Goal: Task Accomplishment & Management: Complete application form

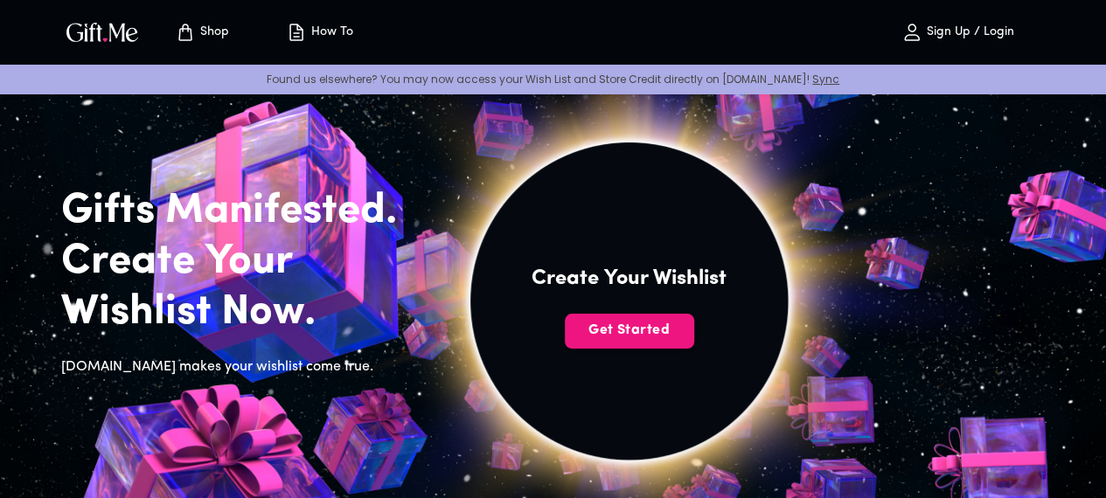
scroll to position [37, 0]
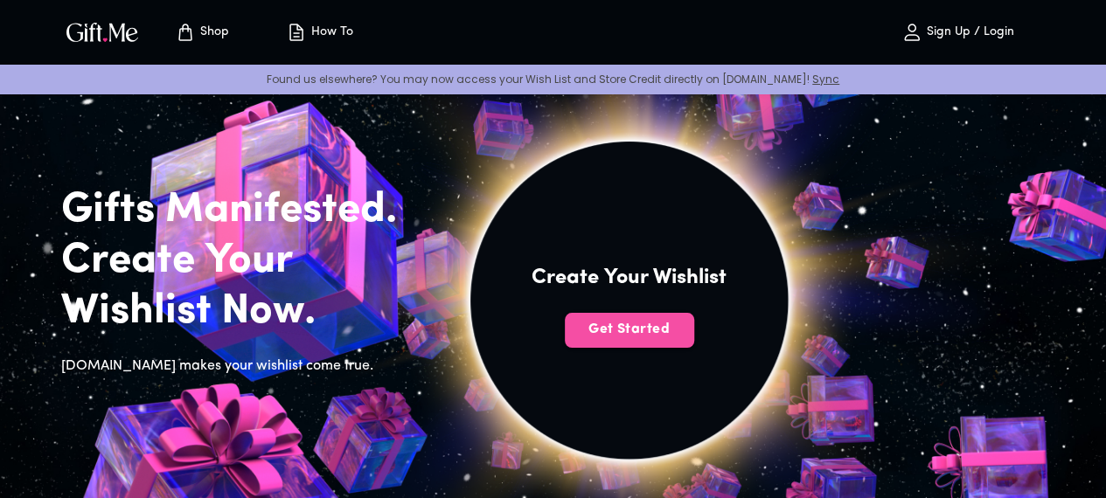
click at [694, 344] on button "Get Started" at bounding box center [629, 330] width 129 height 35
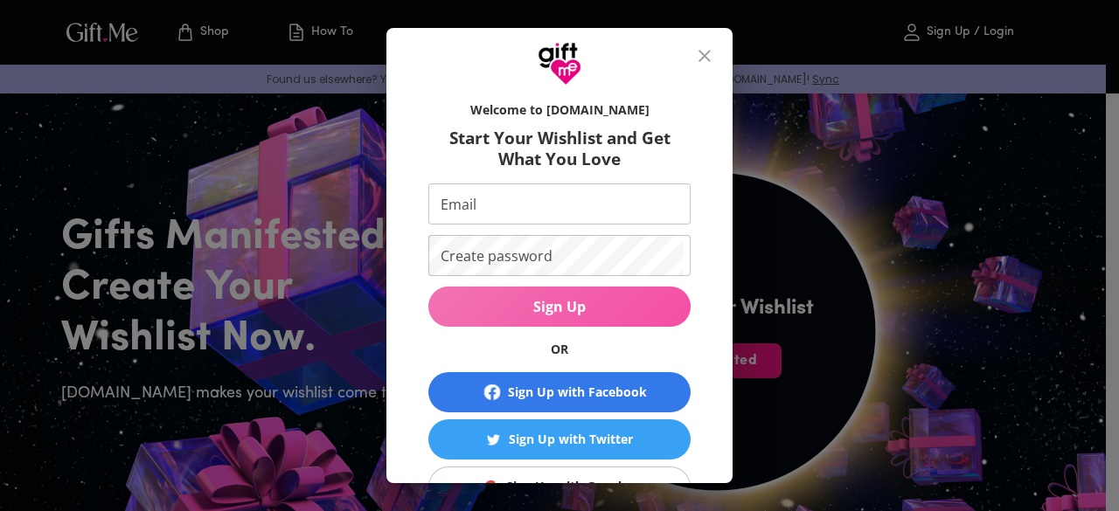
click at [566, 308] on span "Sign Up" at bounding box center [559, 306] width 262 height 19
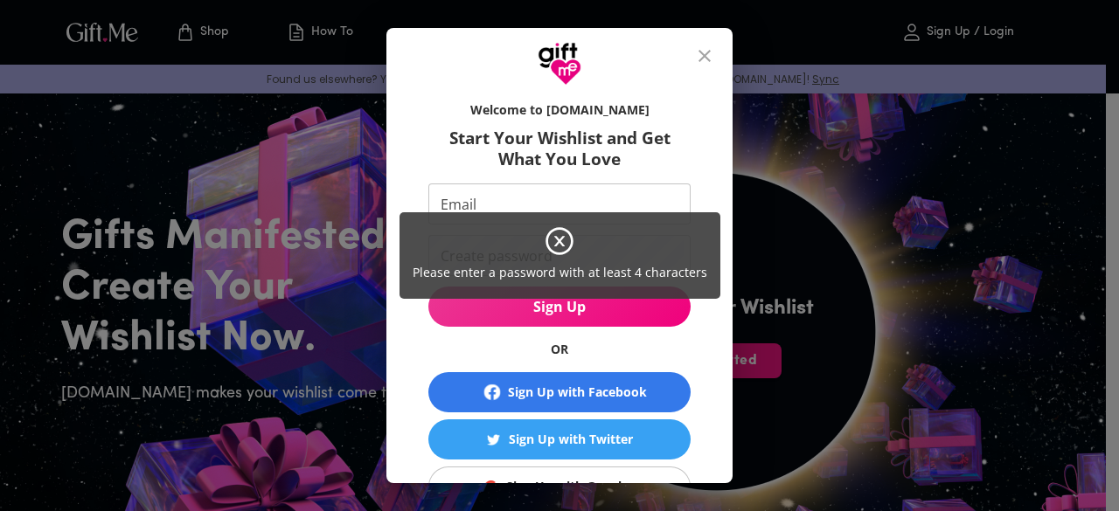
click at [629, 181] on div "Please enter a password with at least 4 characters" at bounding box center [559, 255] width 1119 height 511
drag, startPoint x: 535, startPoint y: 196, endPoint x: 561, endPoint y: 249, distance: 59.4
click at [561, 249] on div "Please enter a password with at least 4 characters" at bounding box center [559, 255] width 1119 height 511
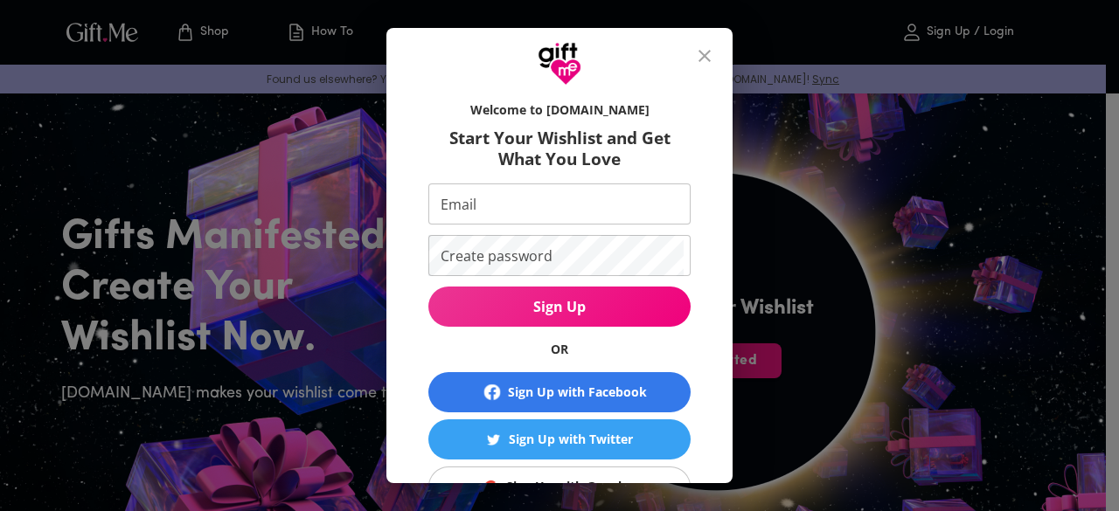
click at [561, 249] on icon at bounding box center [560, 242] width 28 height 28
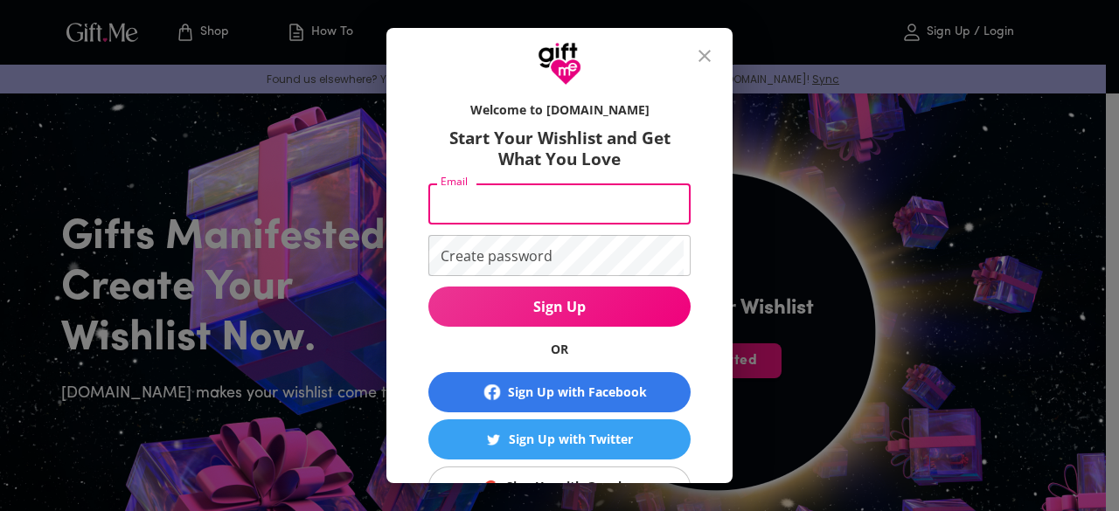
click at [510, 211] on input "Email" at bounding box center [555, 204] width 255 height 41
type input "[EMAIL_ADDRESS][DOMAIN_NAME]"
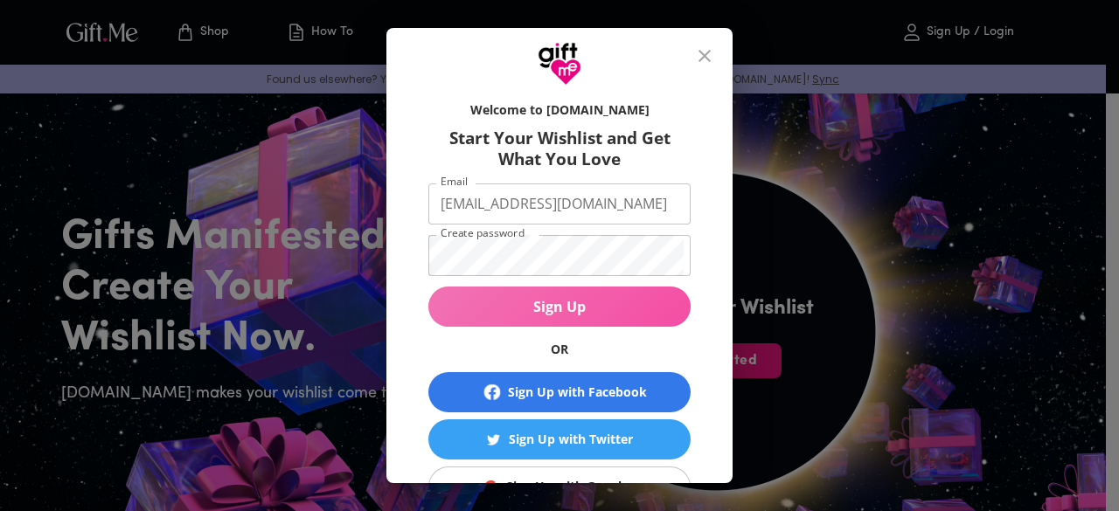
click at [589, 300] on span "Sign Up" at bounding box center [559, 306] width 262 height 19
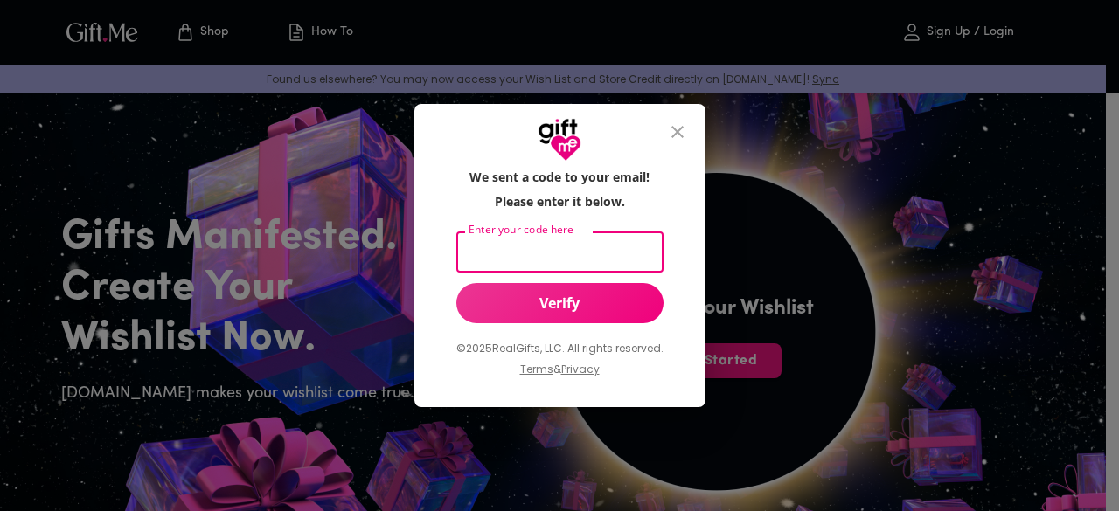
click at [501, 247] on input "Enter your code here" at bounding box center [556, 252] width 200 height 41
type input "743639"
click at [560, 308] on span "Verify" at bounding box center [559, 303] width 207 height 19
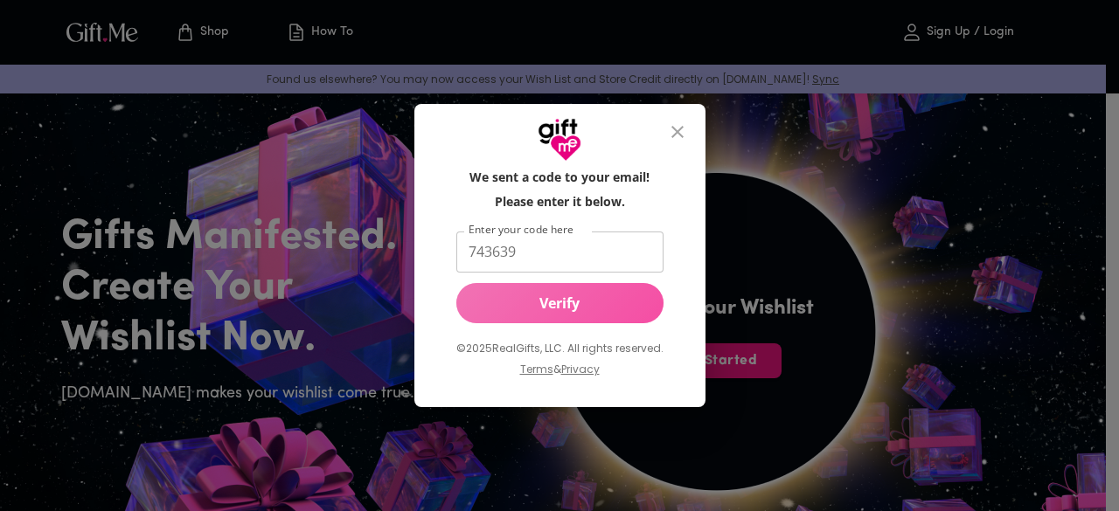
click at [566, 323] on button "Verify" at bounding box center [559, 303] width 207 height 40
click at [560, 304] on span "Verify" at bounding box center [559, 303] width 207 height 19
click at [582, 297] on span "Verify" at bounding box center [559, 303] width 207 height 19
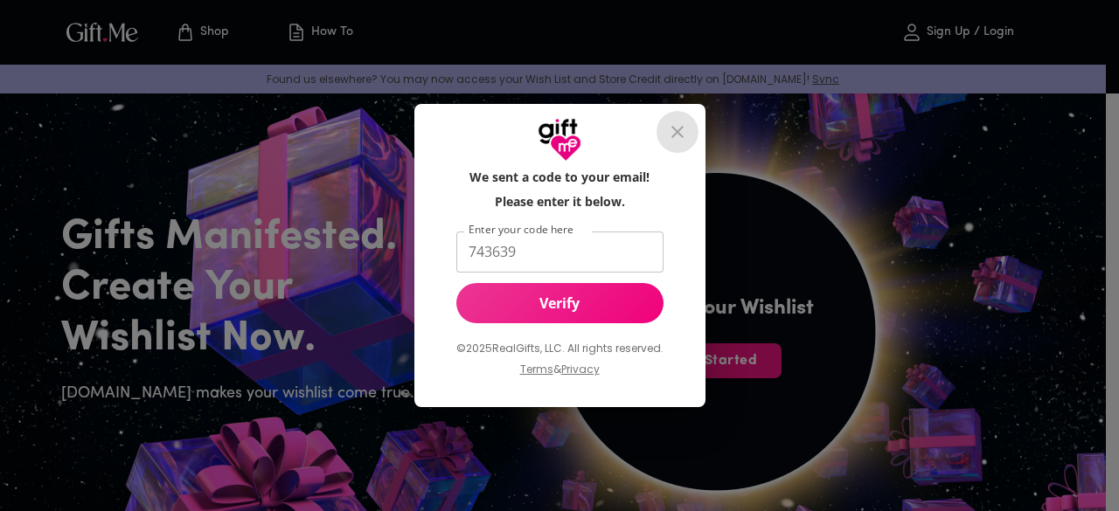
click at [669, 125] on icon "close" at bounding box center [677, 132] width 21 height 21
